Goal: Transaction & Acquisition: Purchase product/service

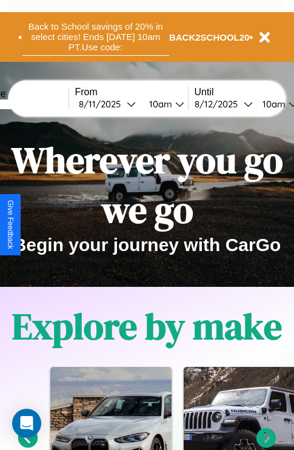
click at [95, 37] on button "Back to School savings of 20% in select cities! Ends [DATE] 10am PT. Use code:" at bounding box center [95, 37] width 147 height 38
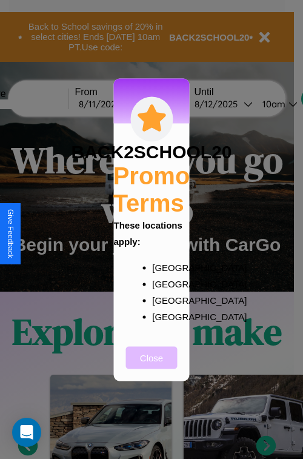
click at [152, 366] on button "Close" at bounding box center [152, 358] width 52 height 22
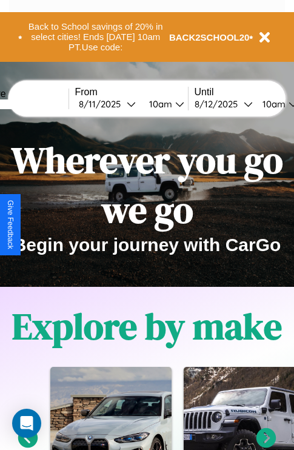
scroll to position [187, 0]
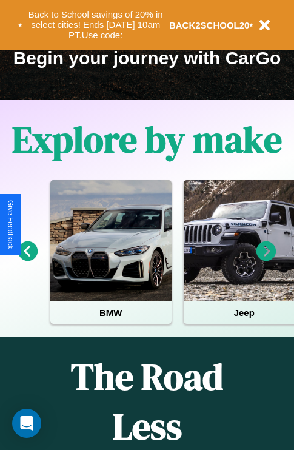
click at [266, 260] on icon at bounding box center [267, 252] width 20 height 20
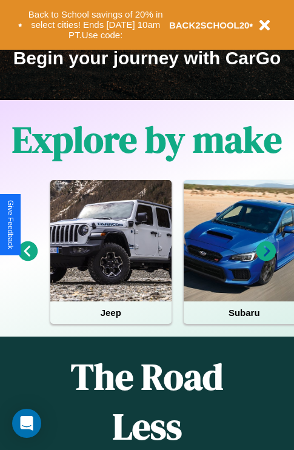
click at [266, 260] on icon at bounding box center [267, 252] width 20 height 20
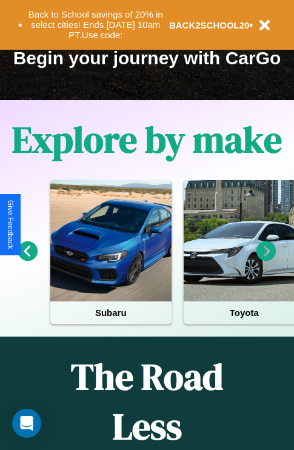
click at [266, 260] on icon at bounding box center [267, 252] width 20 height 20
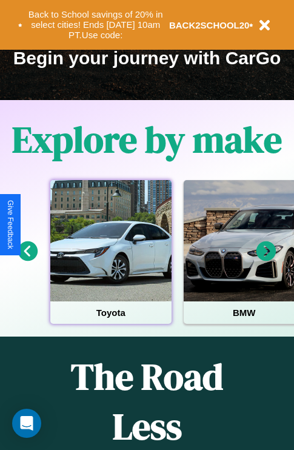
click at [110, 260] on div at bounding box center [110, 240] width 121 height 121
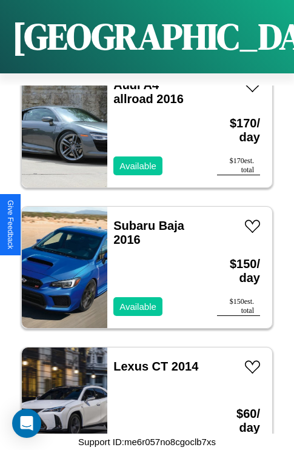
scroll to position [4128, 0]
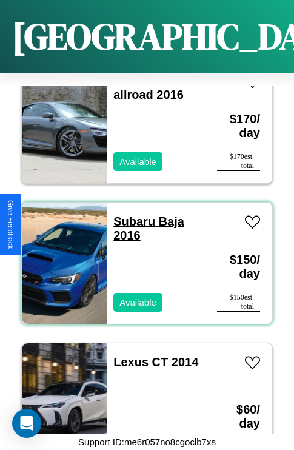
click at [130, 215] on link "Subaru Baja 2016" at bounding box center [148, 228] width 71 height 27
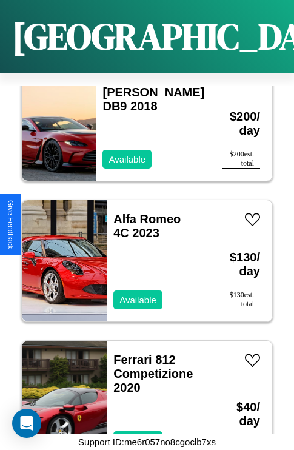
scroll to position [3565, 0]
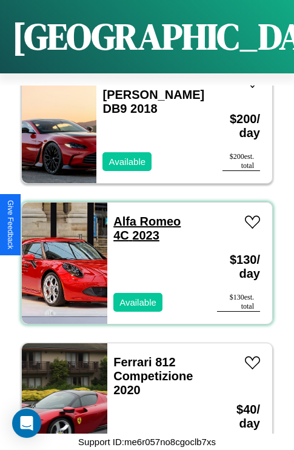
click at [143, 215] on link "Alfa Romeo 4C 2023" at bounding box center [146, 228] width 67 height 27
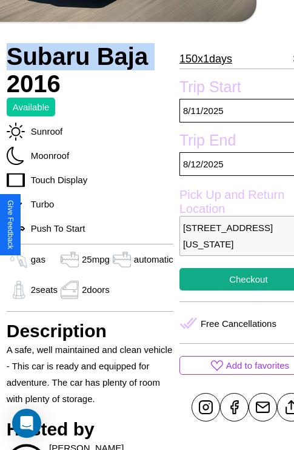
scroll to position [292, 51]
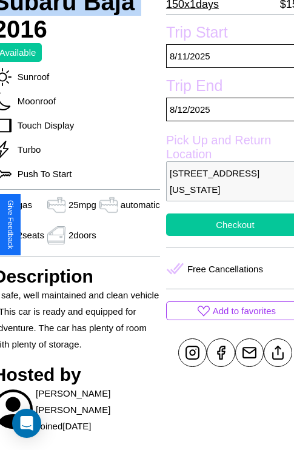
click at [225, 225] on button "Checkout" at bounding box center [235, 225] width 138 height 22
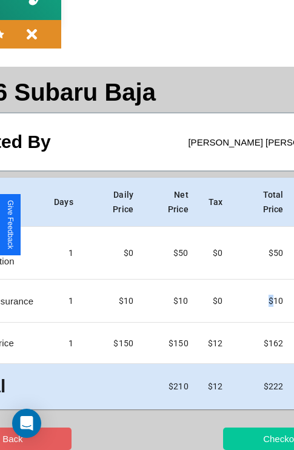
click at [235, 439] on button "Checkout" at bounding box center [282, 439] width 118 height 22
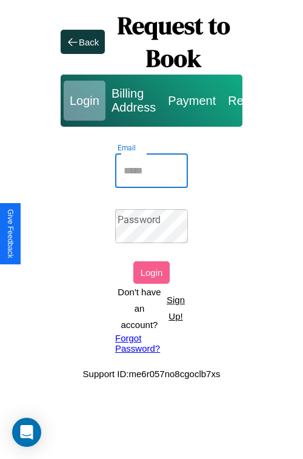
click at [152, 171] on input "Email" at bounding box center [151, 171] width 73 height 34
type input "**********"
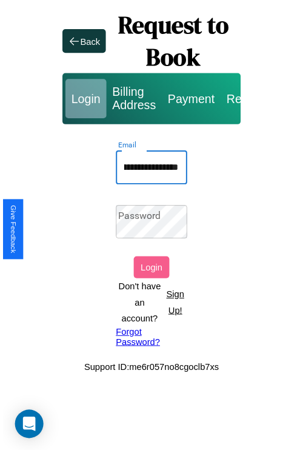
scroll to position [0, 0]
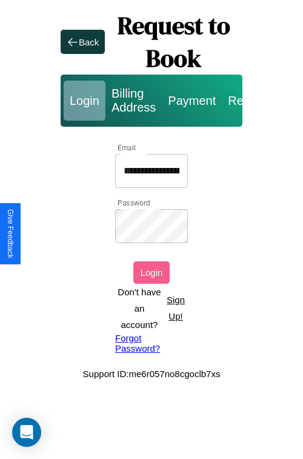
click at [152, 272] on button "Login" at bounding box center [152, 273] width 36 height 22
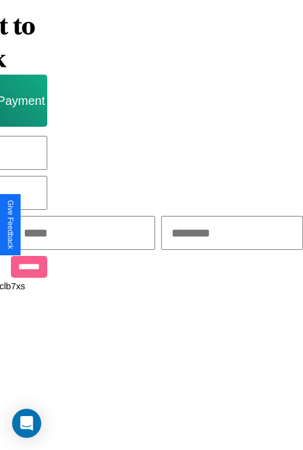
scroll to position [0, 206]
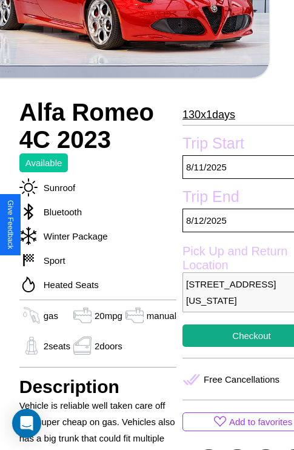
scroll to position [278, 41]
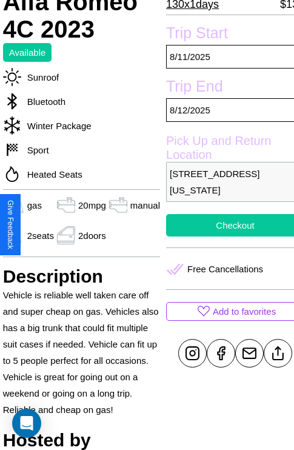
click at [225, 225] on button "Checkout" at bounding box center [235, 225] width 138 height 22
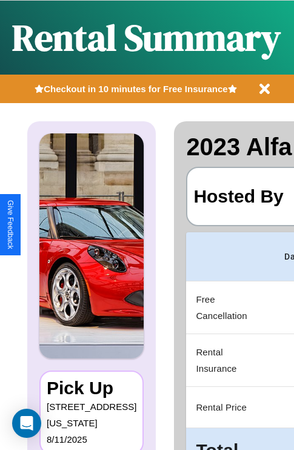
scroll to position [0, 229]
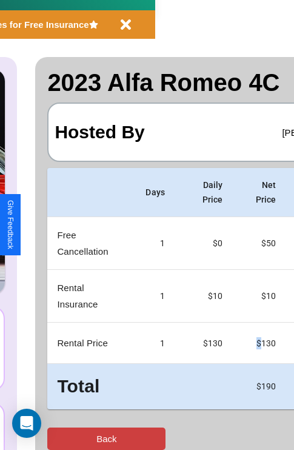
click at [59, 439] on button "Back" at bounding box center [106, 439] width 118 height 22
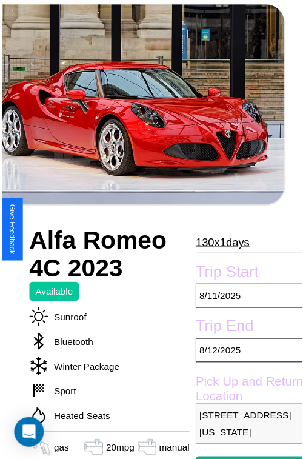
scroll to position [109, 41]
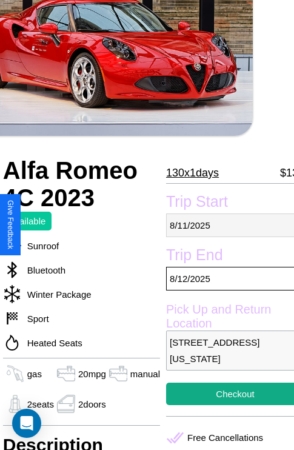
click at [225, 225] on p "8 / 11 / 2025" at bounding box center [235, 226] width 138 height 24
select select "*"
select select "****"
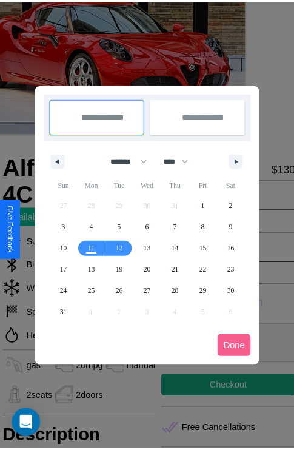
scroll to position [0, 41]
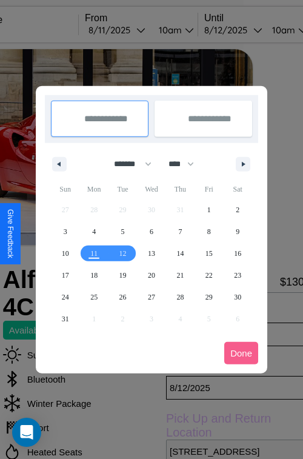
click at [134, 30] on div at bounding box center [151, 229] width 303 height 459
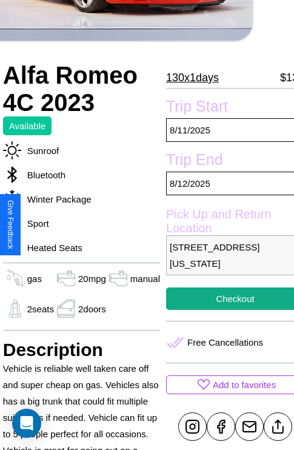
scroll to position [406, 41]
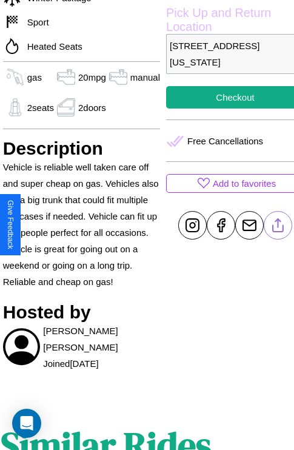
click at [279, 225] on line at bounding box center [279, 223] width 0 height 8
